Goal: Task Accomplishment & Management: Manage account settings

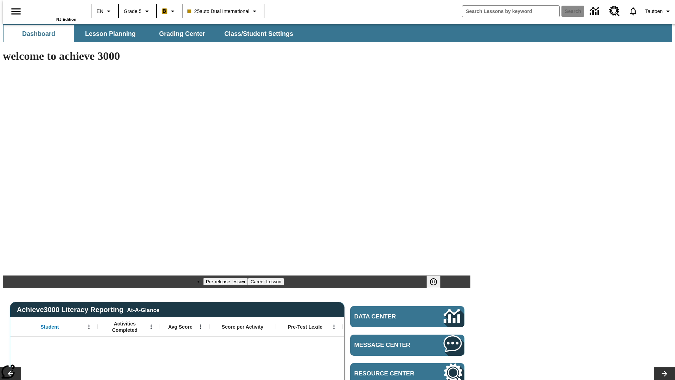
type input "-1"
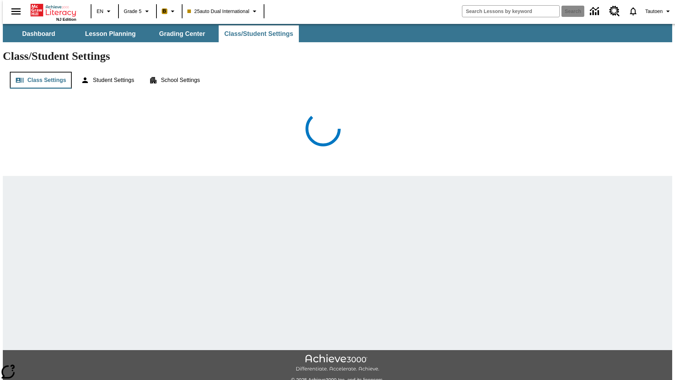
click at [38, 72] on button "Class Settings" at bounding box center [41, 80] width 62 height 17
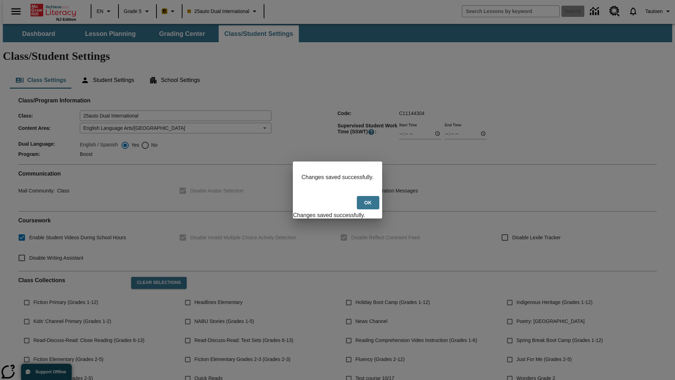
click at [369, 206] on button "Ok" at bounding box center [368, 203] width 23 height 14
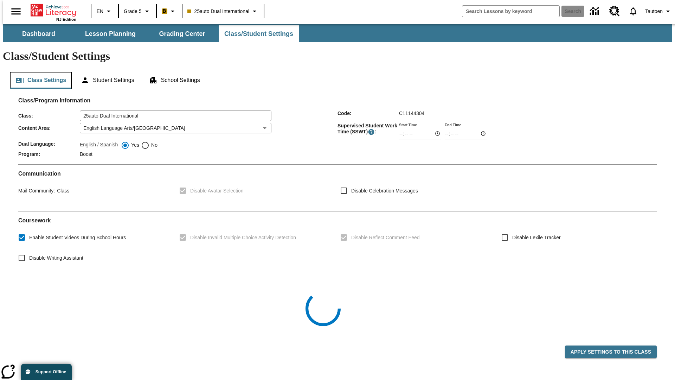
click at [38, 72] on button "Class Settings" at bounding box center [41, 80] width 62 height 17
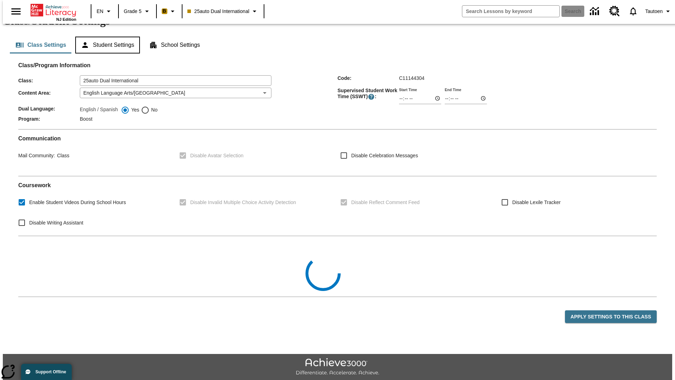
click at [105, 37] on button "Student Settings" at bounding box center [107, 45] width 64 height 17
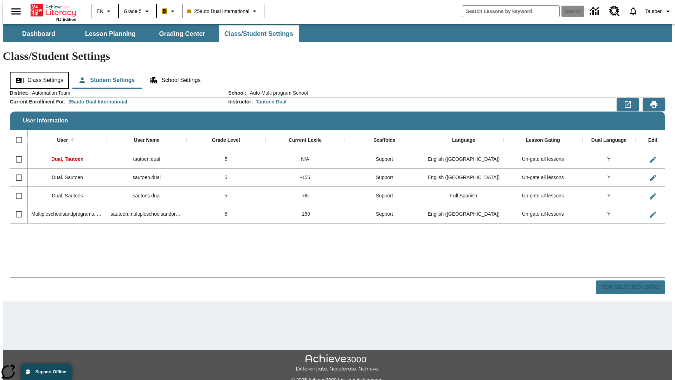
click at [36, 72] on button "Class Settings" at bounding box center [39, 80] width 59 height 17
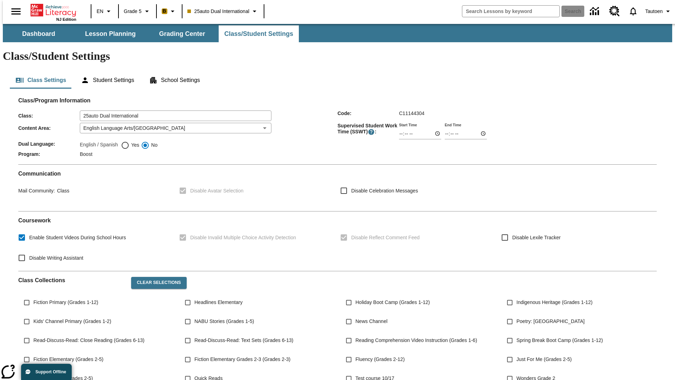
scroll to position [103, 0]
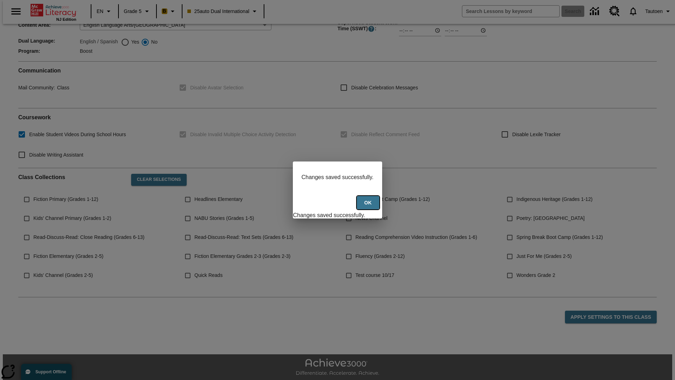
click at [369, 206] on button "Ok" at bounding box center [368, 203] width 23 height 14
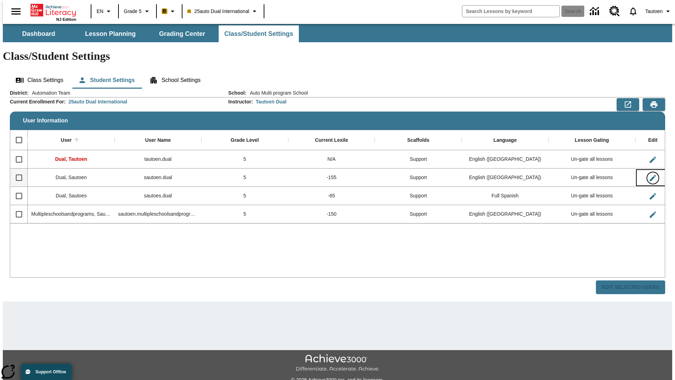
click at [650, 175] on icon "Edit User" at bounding box center [653, 178] width 6 height 6
